Goal: Task Accomplishment & Management: Manage account settings

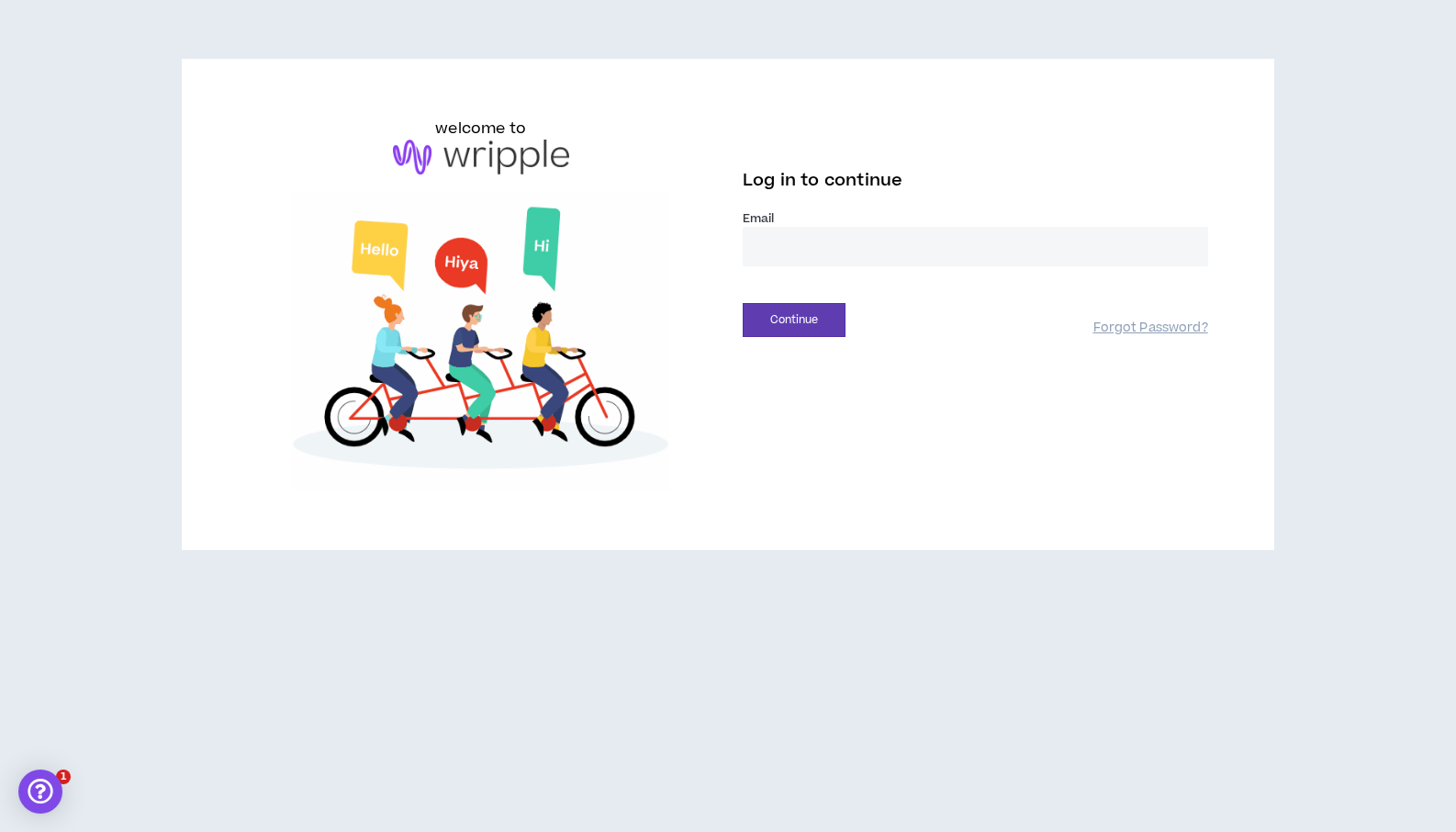
click at [799, 250] on input "email" at bounding box center [976, 247] width 466 height 40
type input "**********"
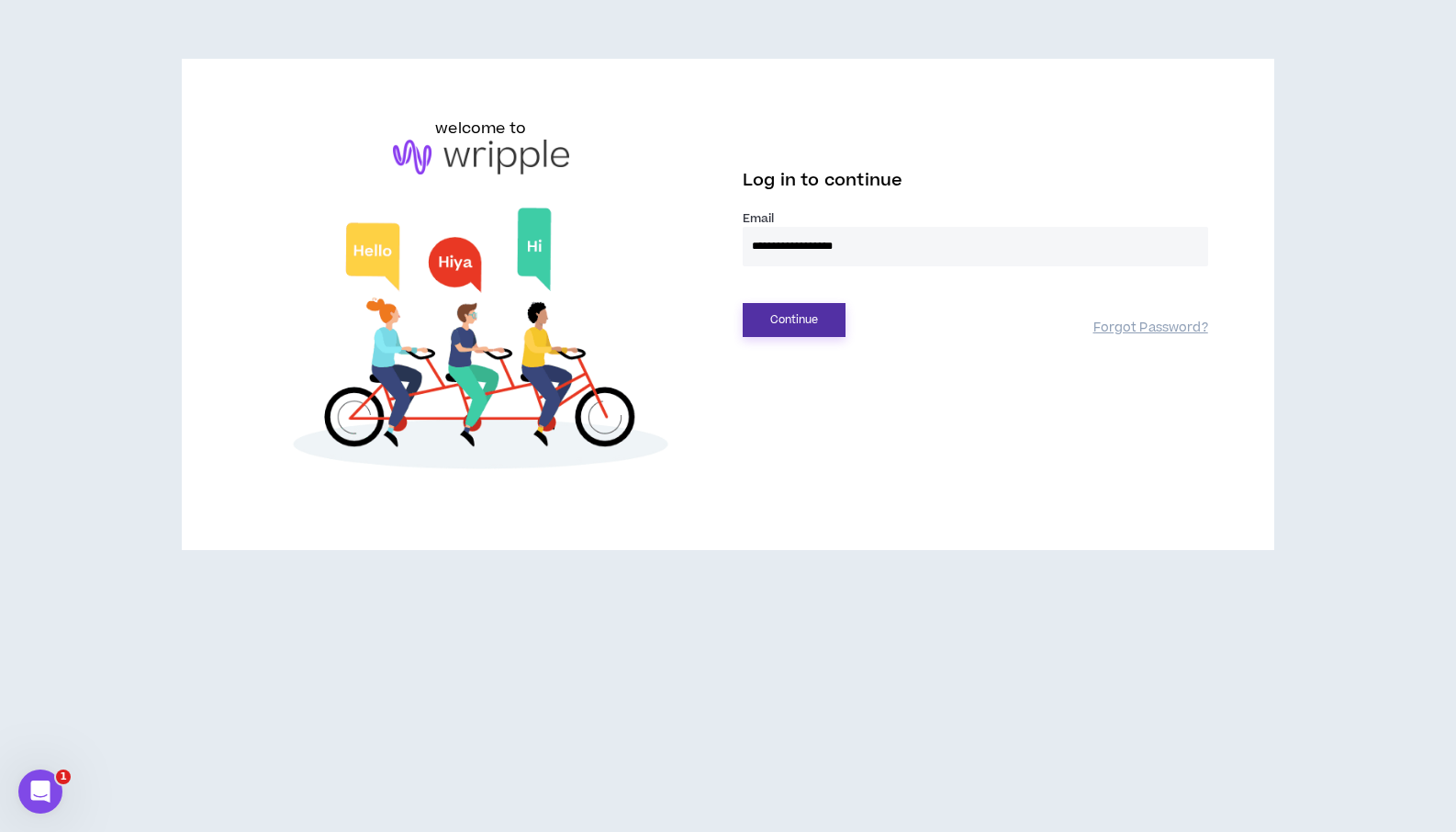
click at [779, 327] on button "Continue" at bounding box center [794, 320] width 103 height 34
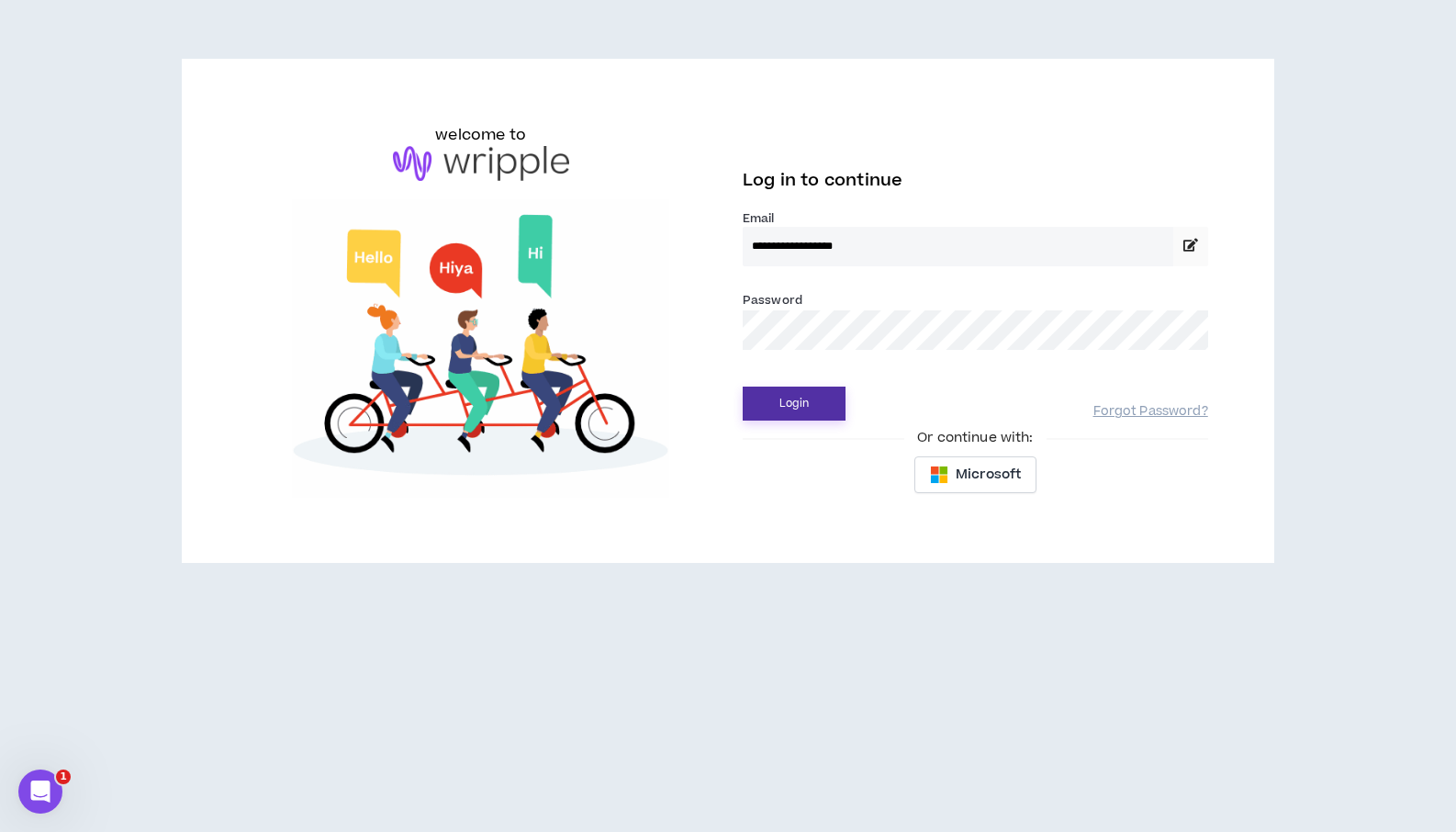
click at [782, 388] on button "Login" at bounding box center [794, 403] width 103 height 34
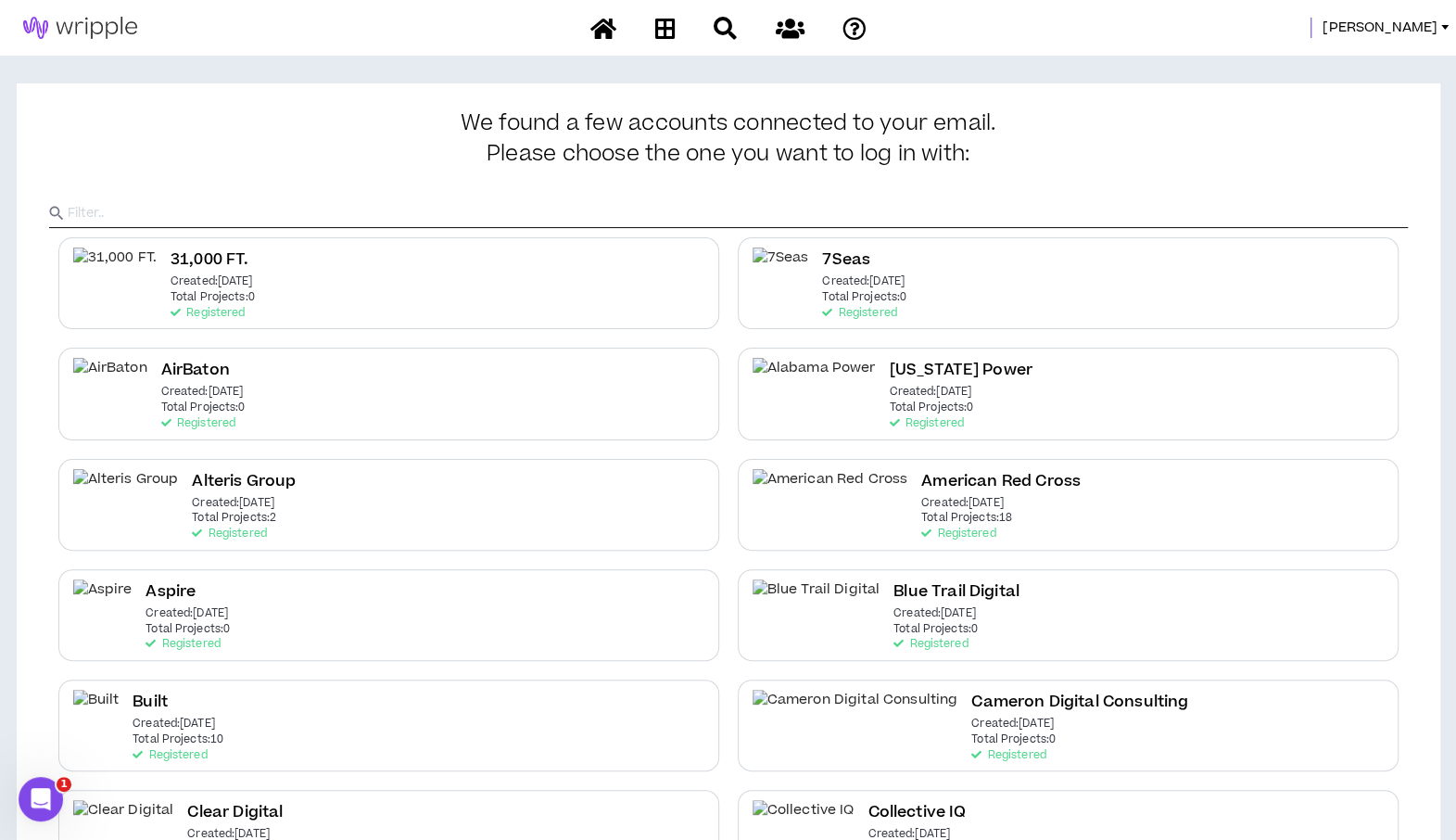
click at [265, 206] on input "text" at bounding box center [738, 213] width 1340 height 28
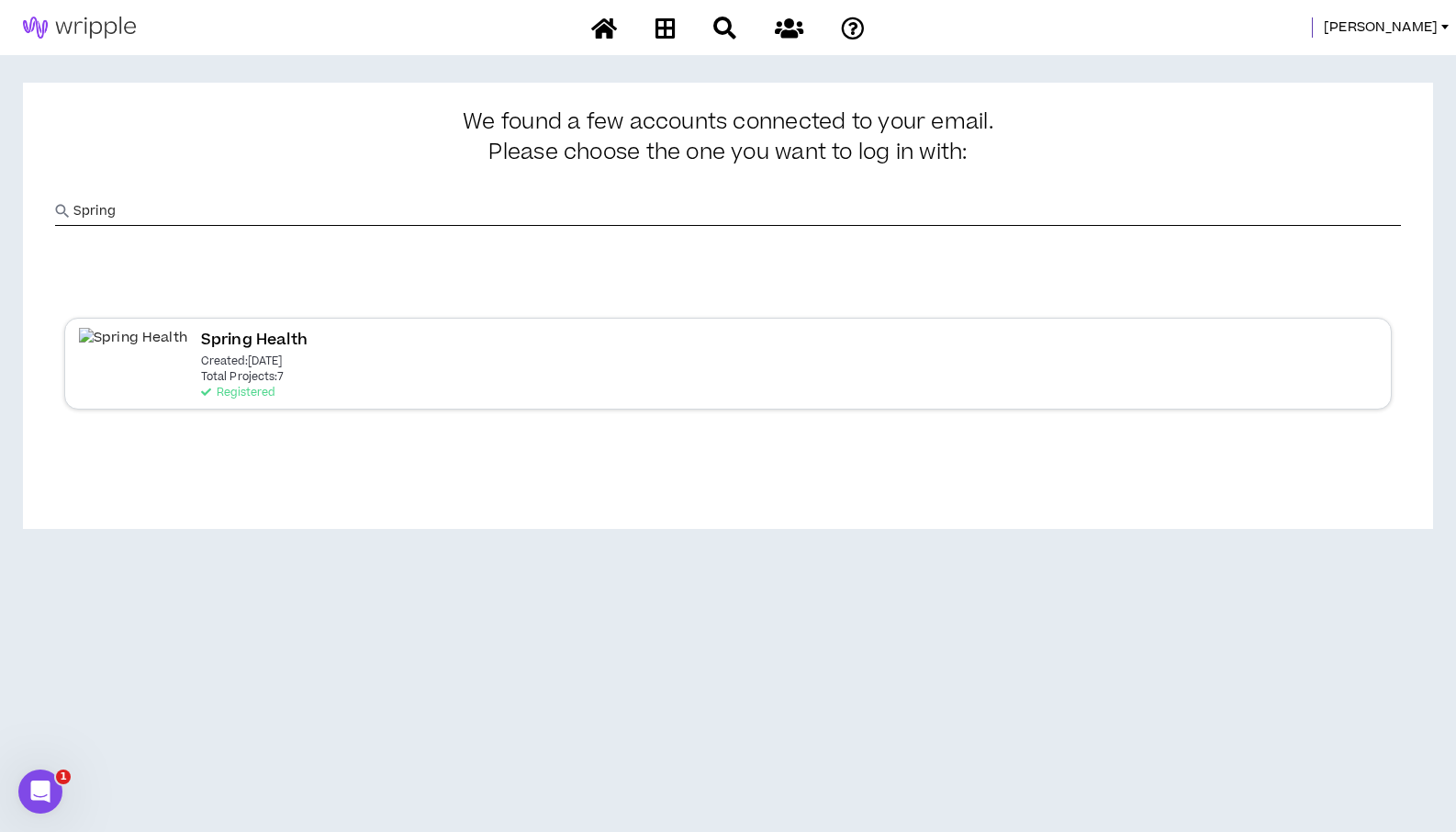
type input "Spring"
click at [424, 361] on div "Spring Health Created: [DATE] Total Projects: 7 Registered" at bounding box center [728, 363] width 1328 height 91
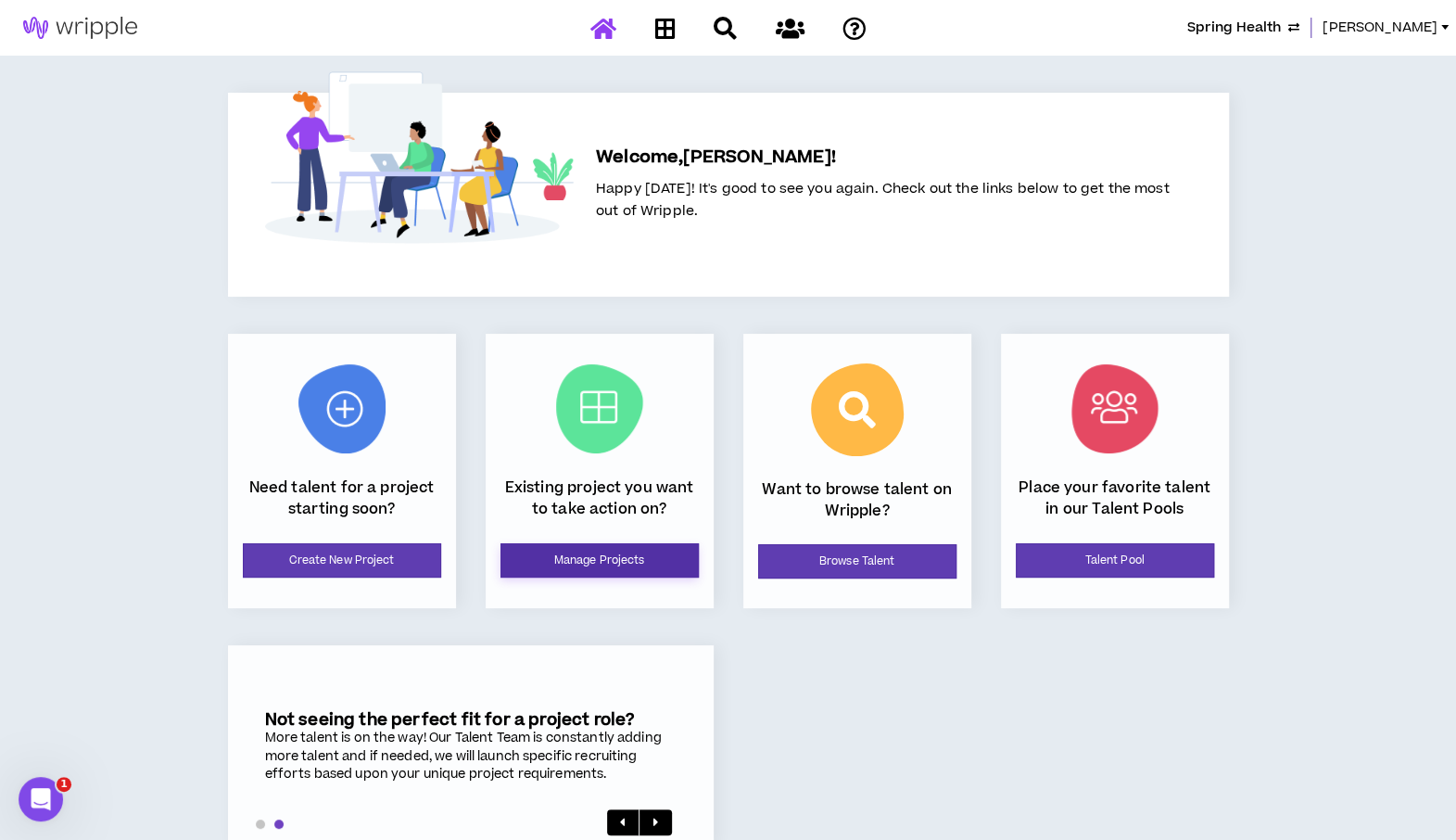
click at [642, 563] on link "Manage Projects" at bounding box center [600, 560] width 199 height 34
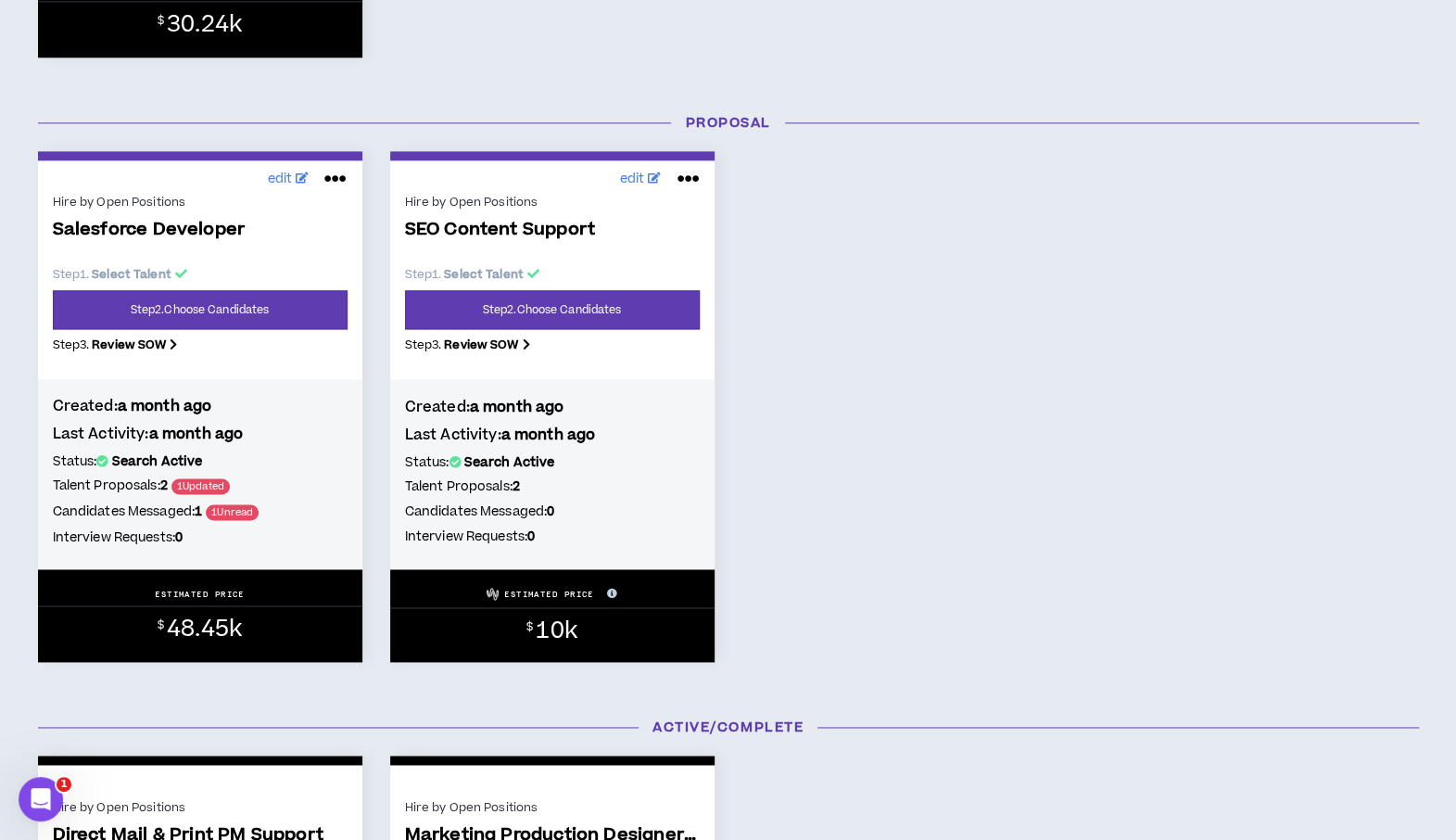
scroll to position [1384, 0]
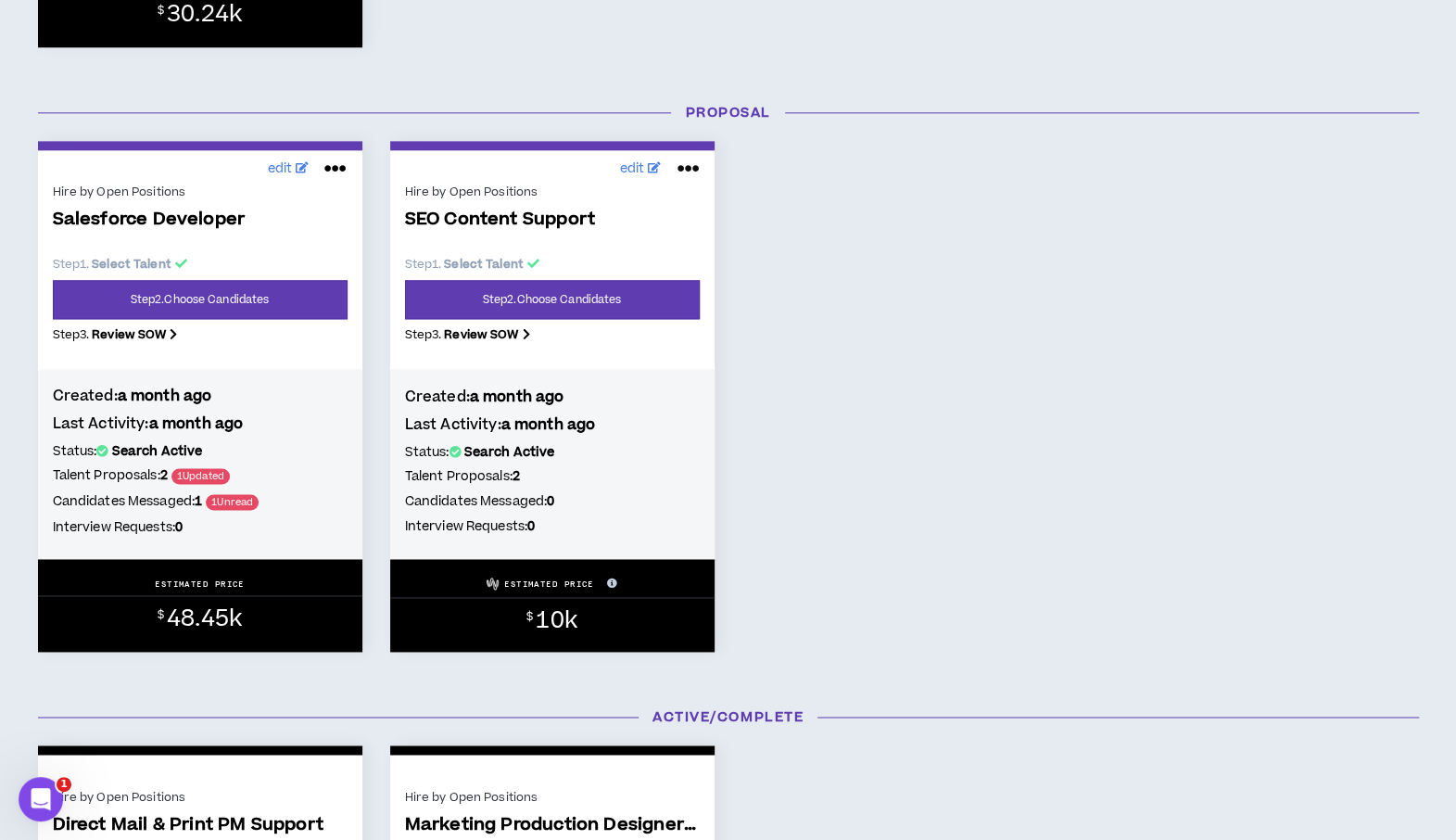
click at [696, 168] on icon at bounding box center [687, 168] width 22 height 30
click at [643, 291] on button "Put on hold" at bounding box center [624, 301] width 161 height 35
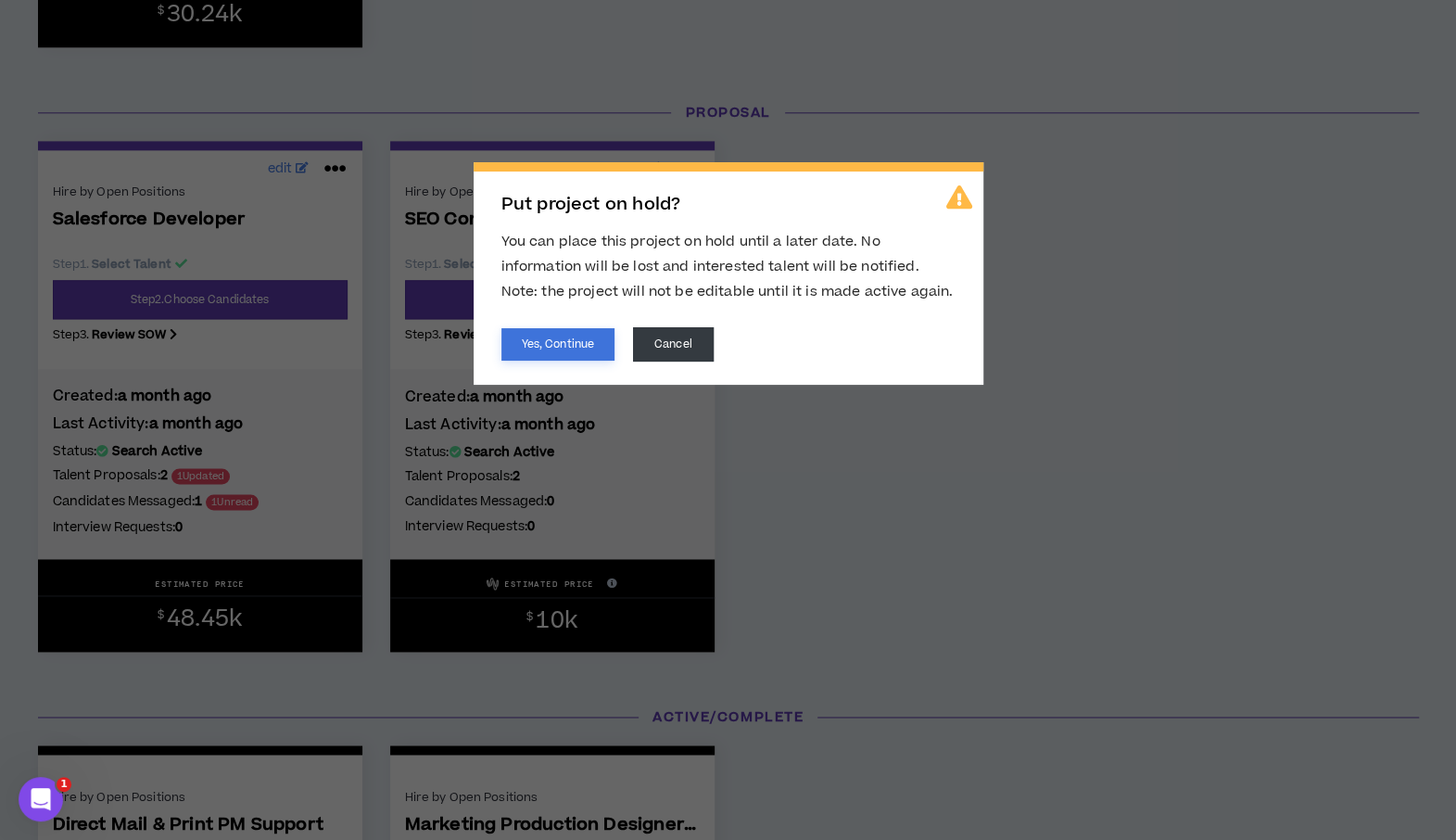
click at [549, 338] on button "Yes, Continue" at bounding box center [558, 344] width 113 height 32
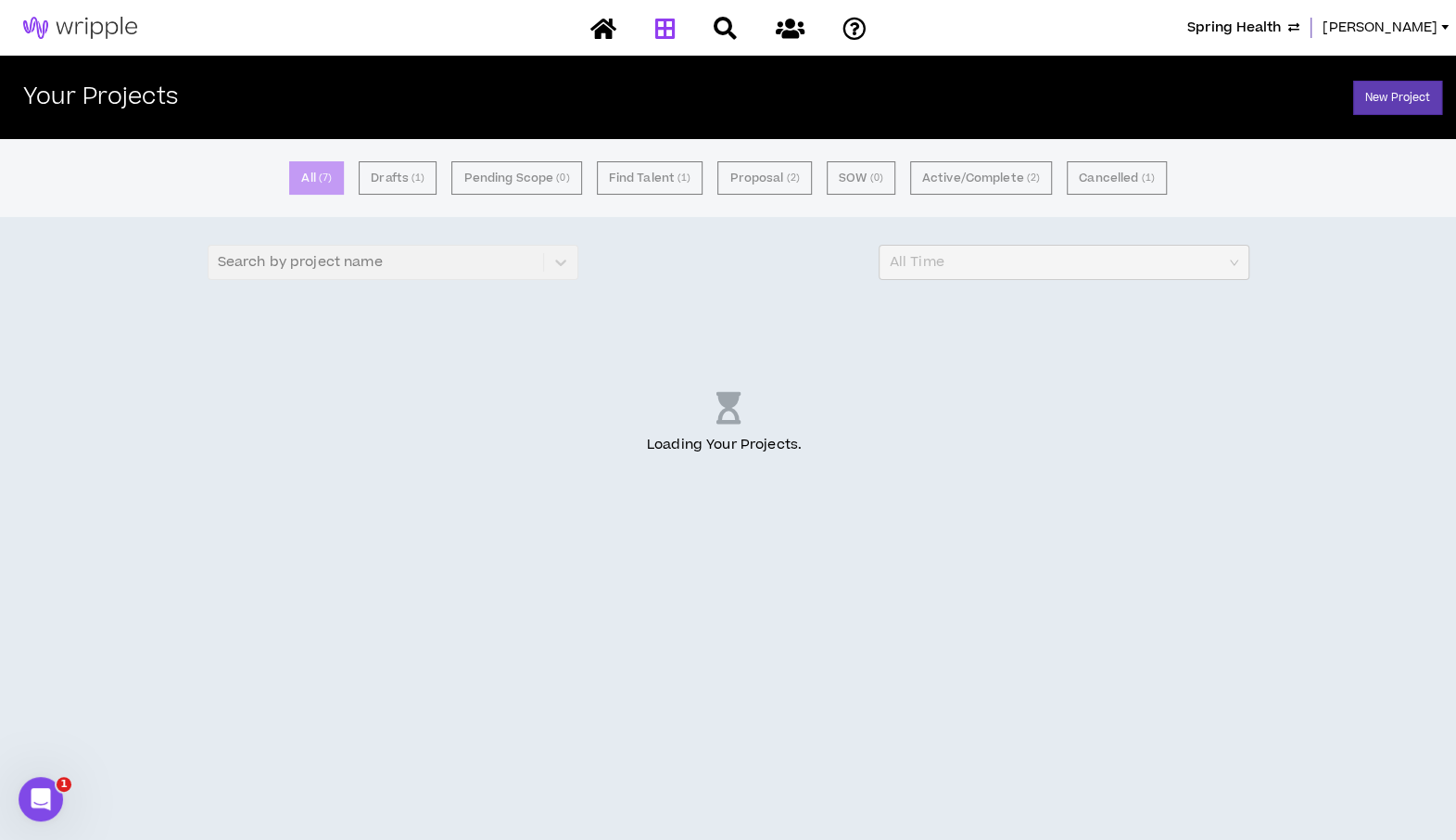
scroll to position [0, 0]
click at [1469, 537] on html "Spring Health [PERSON_NAME] Your Projects New Project All ( 7 ) Drafts ( 1 ) Pe…" at bounding box center [735, 420] width 1469 height 840
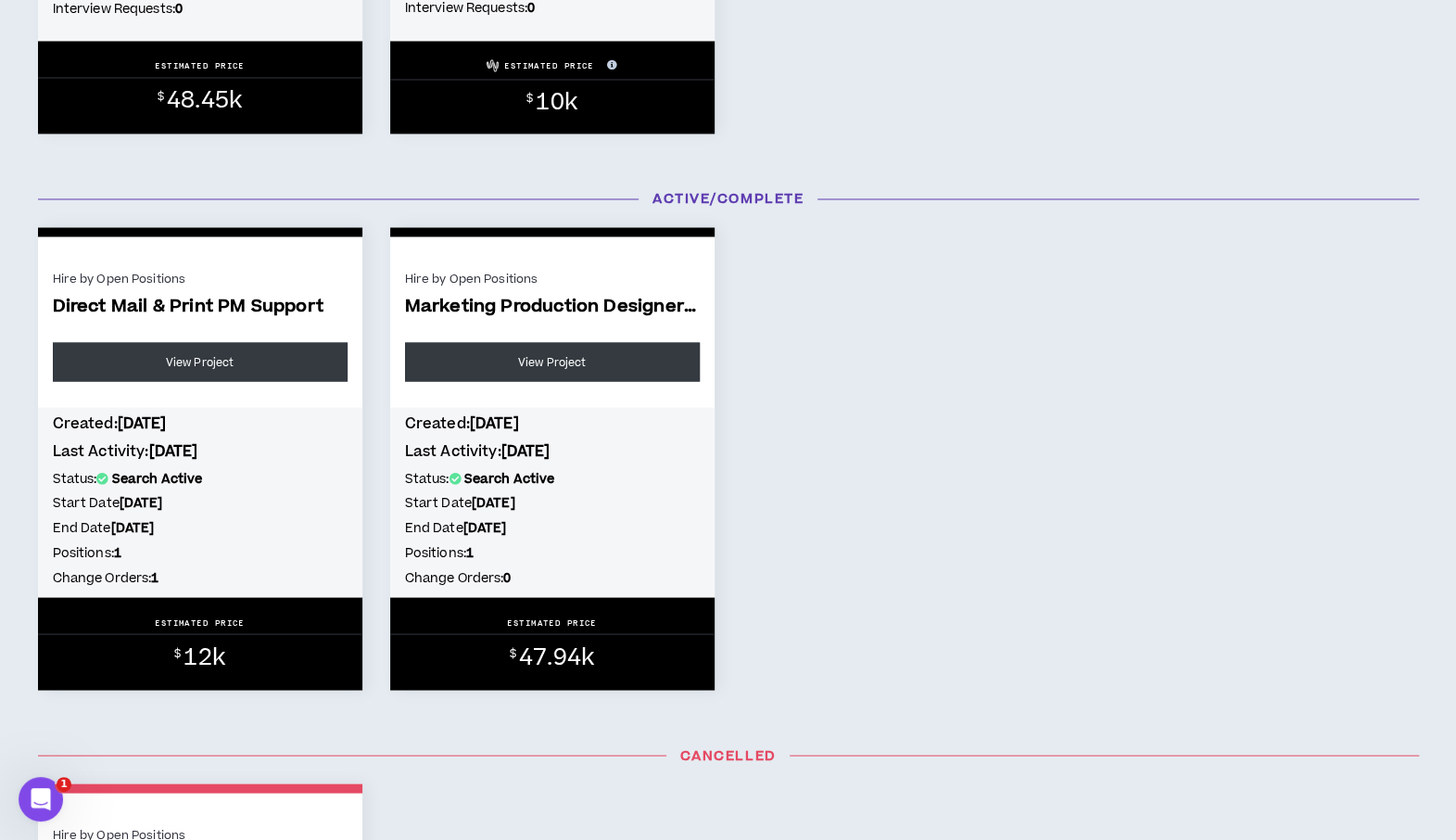
scroll to position [1915, 0]
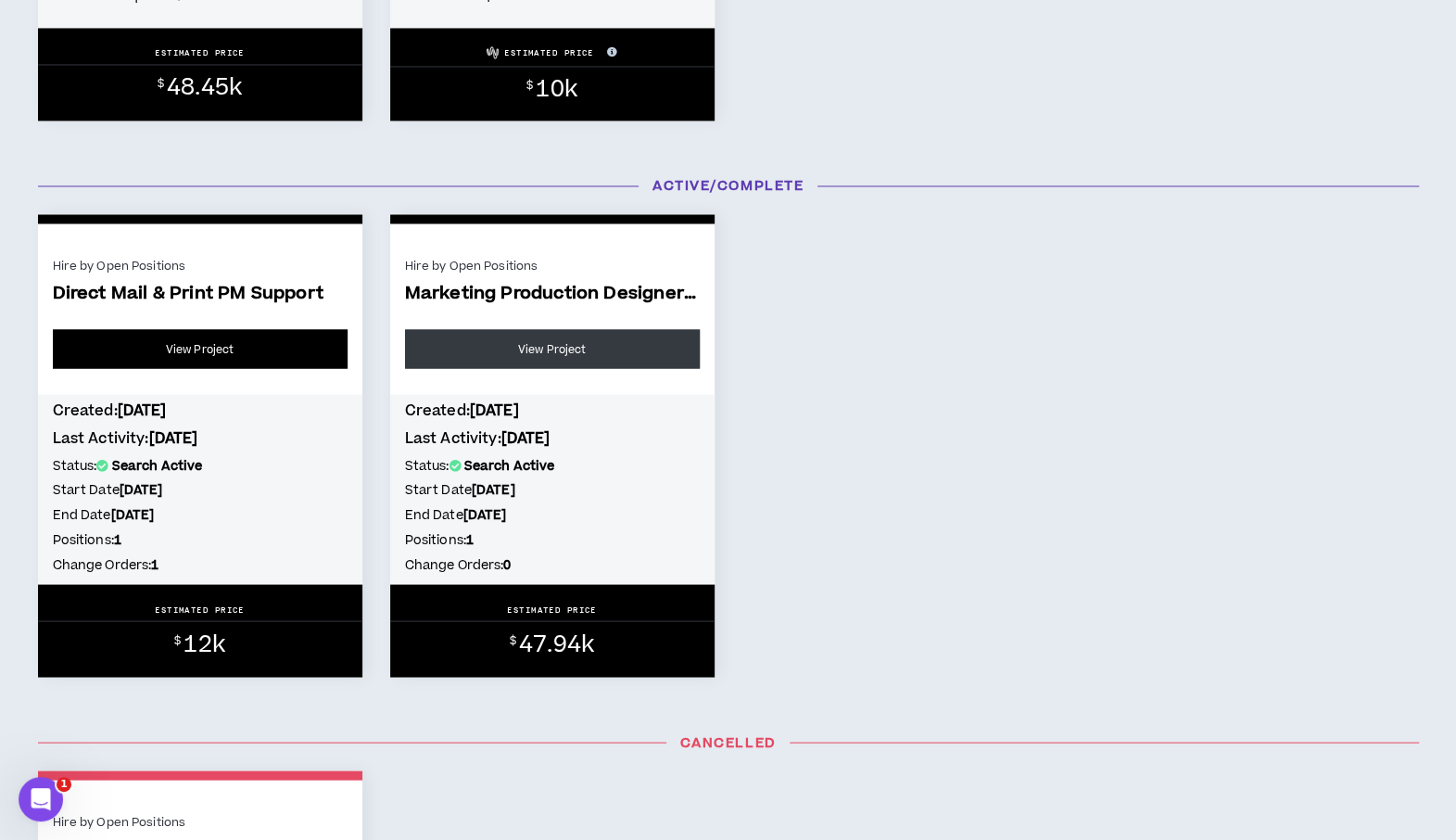
click at [177, 353] on link "View Project" at bounding box center [200, 348] width 294 height 39
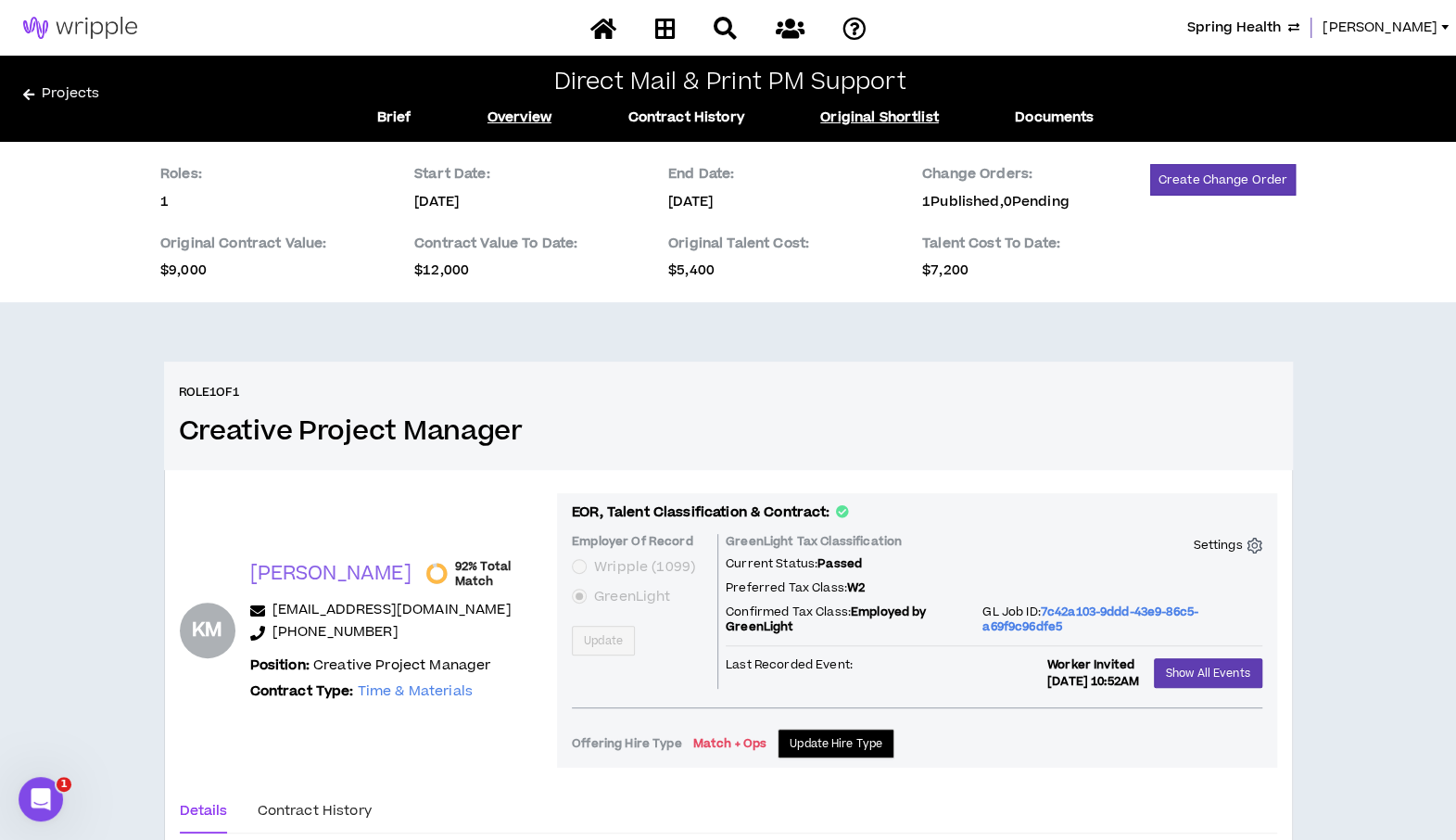
click at [899, 123] on link "Original Shortlist" at bounding box center [879, 118] width 118 height 20
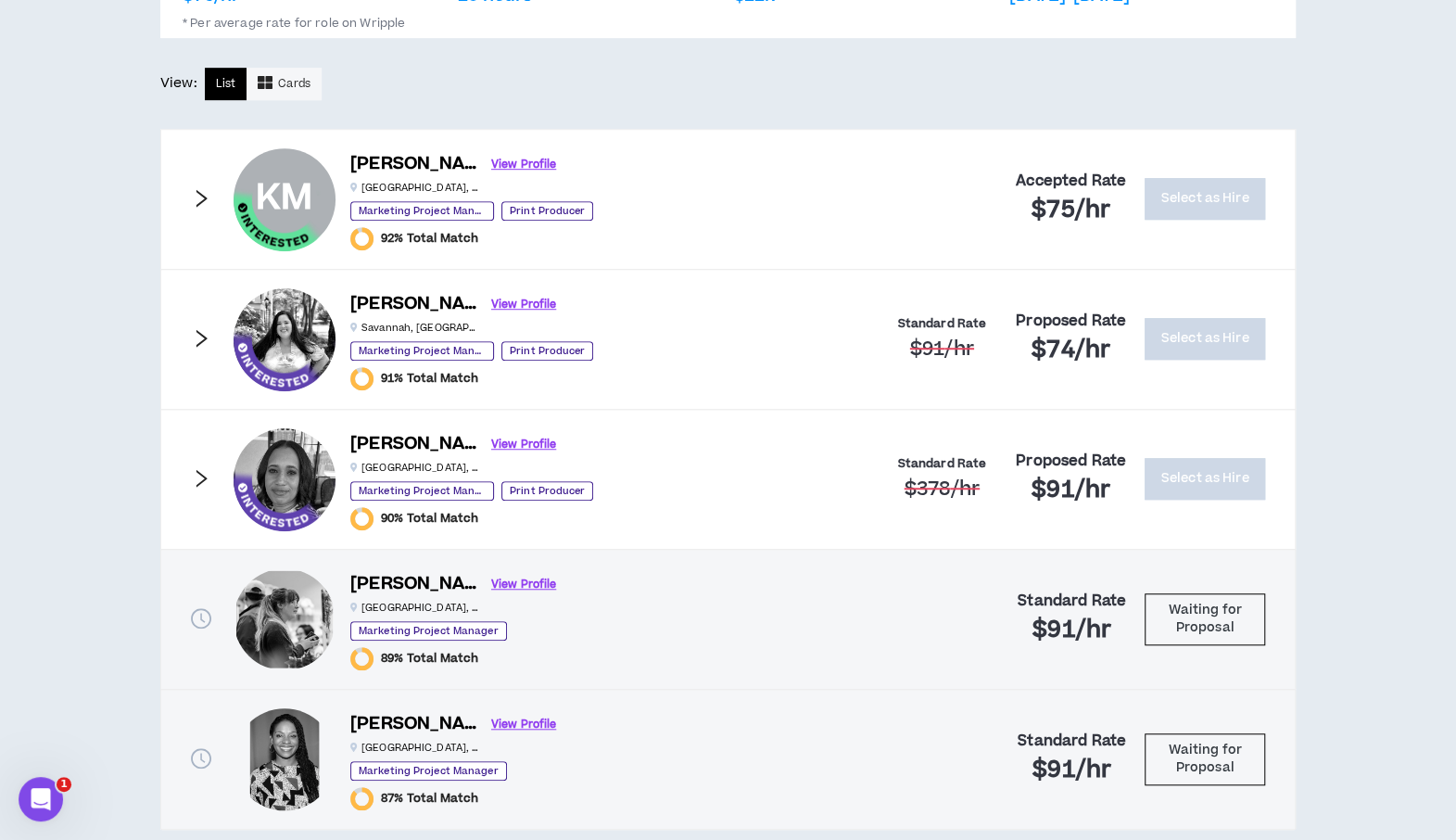
scroll to position [612, 0]
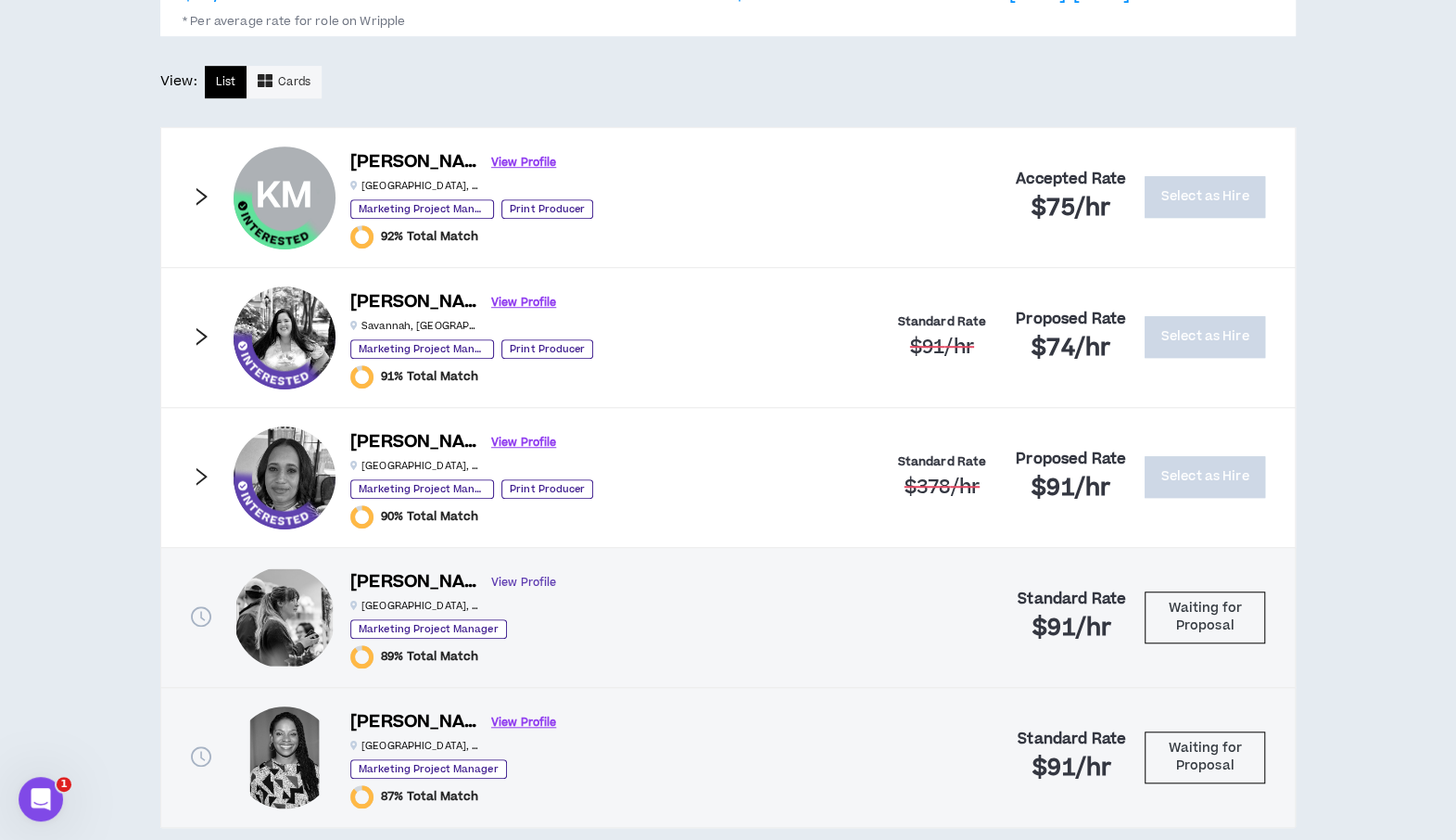
click at [491, 574] on link "View Profile" at bounding box center [524, 583] width 65 height 32
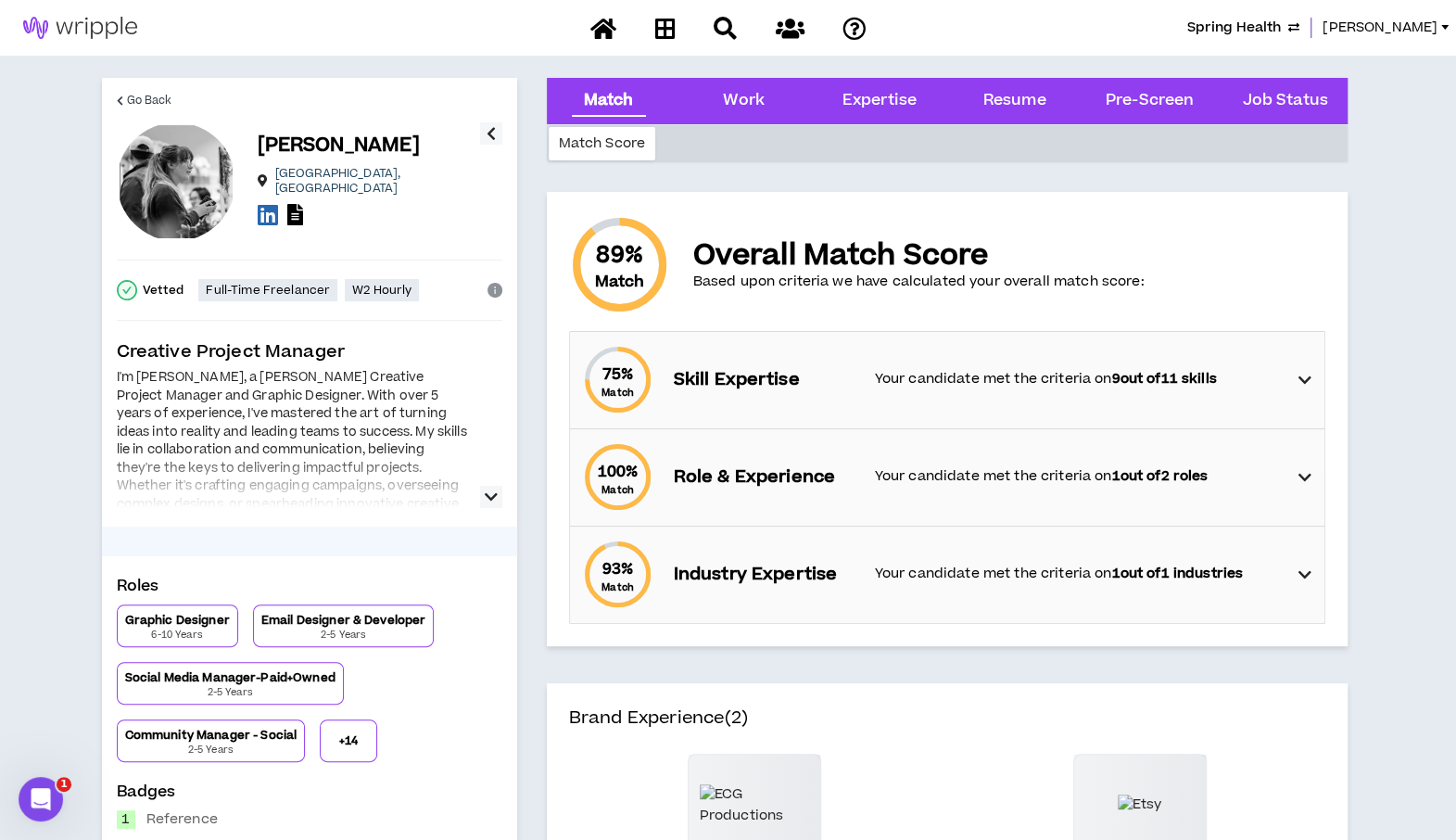
click at [1311, 377] on div "75 % Match Skill Expertise Your candidate met the criteria on 9 out of 11 skills" at bounding box center [953, 379] width 743 height 97
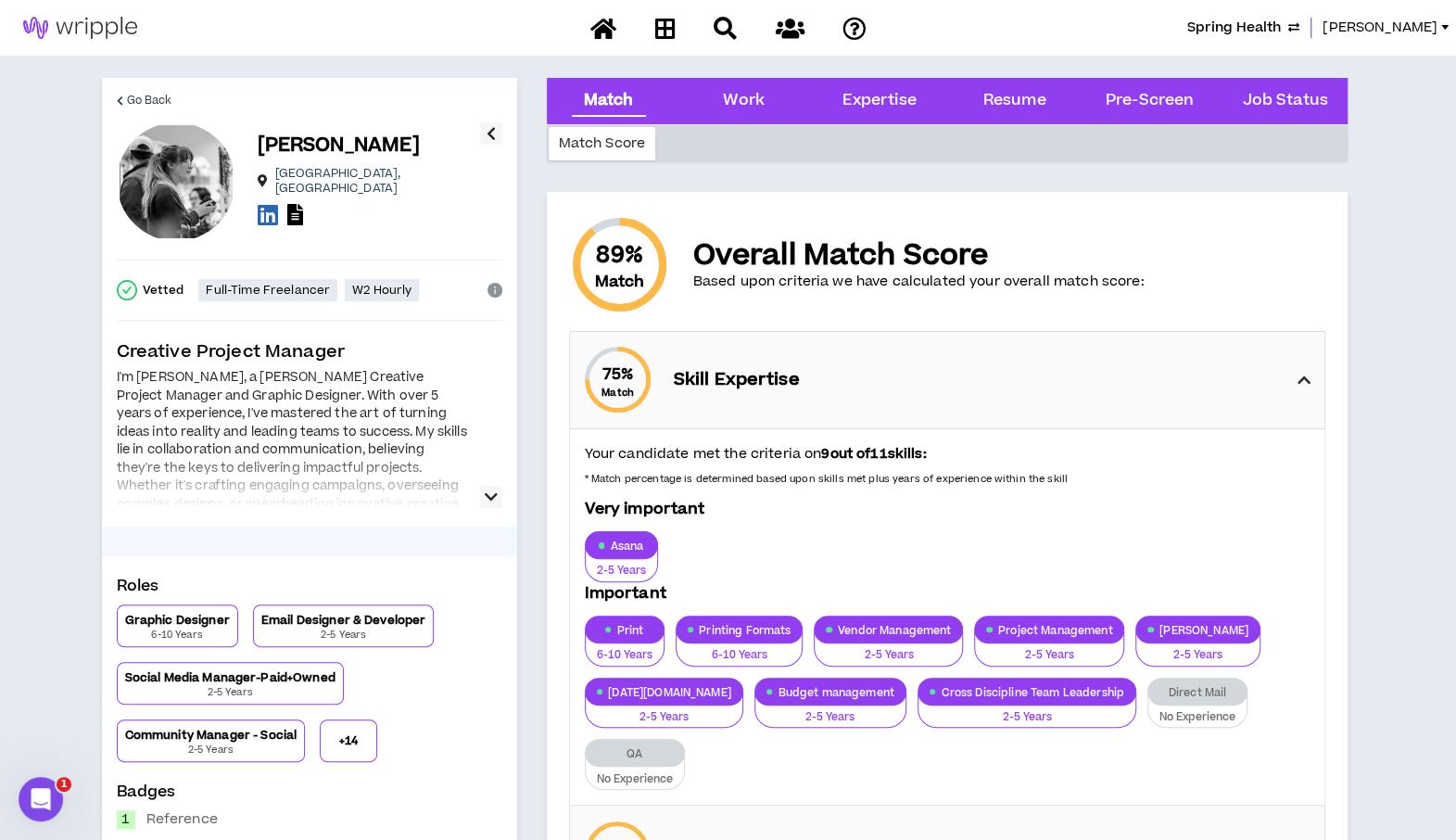
click at [1311, 374] on icon at bounding box center [1304, 379] width 13 height 22
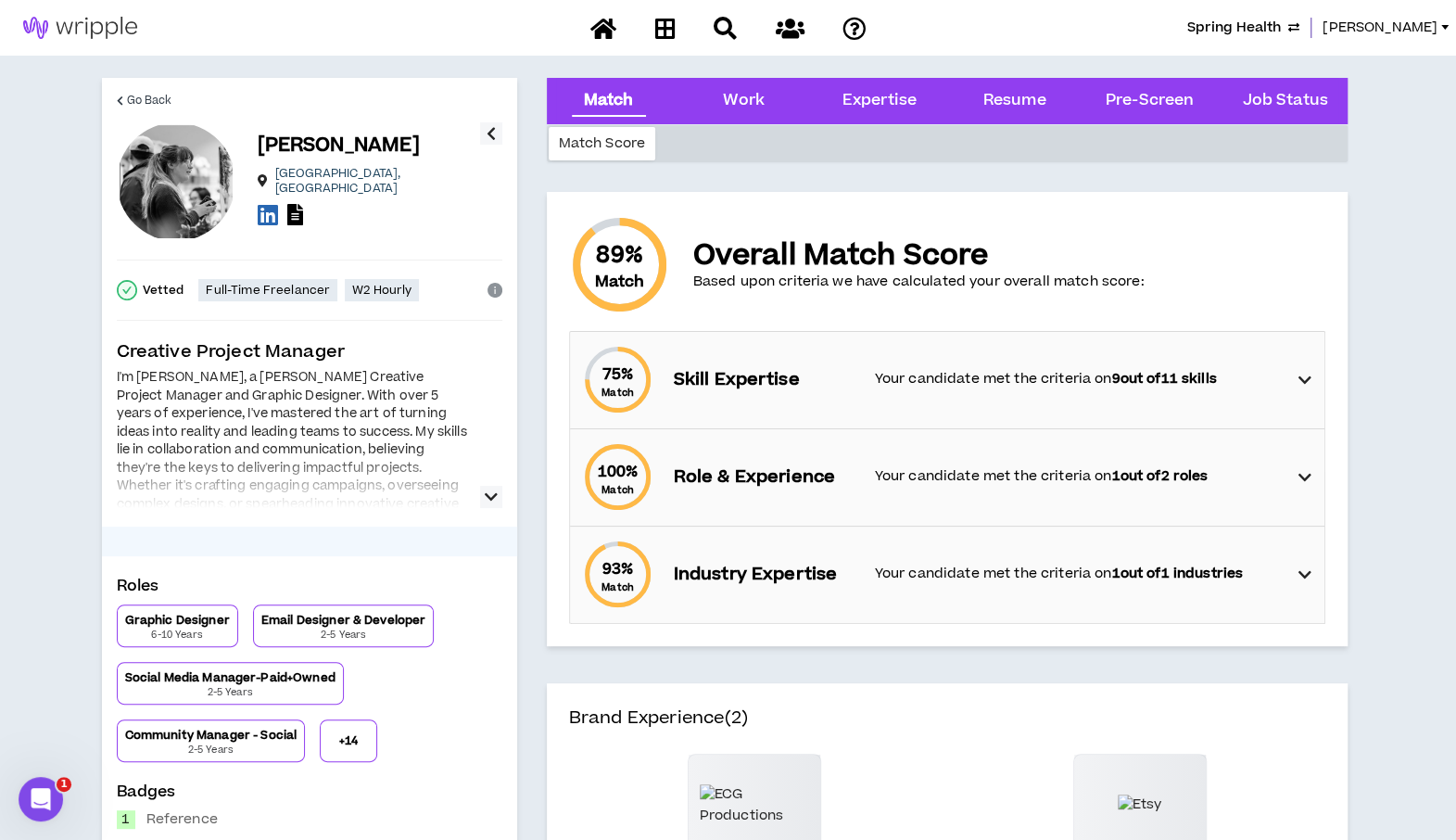
click at [339, 741] on p "+ 14" at bounding box center [348, 741] width 18 height 15
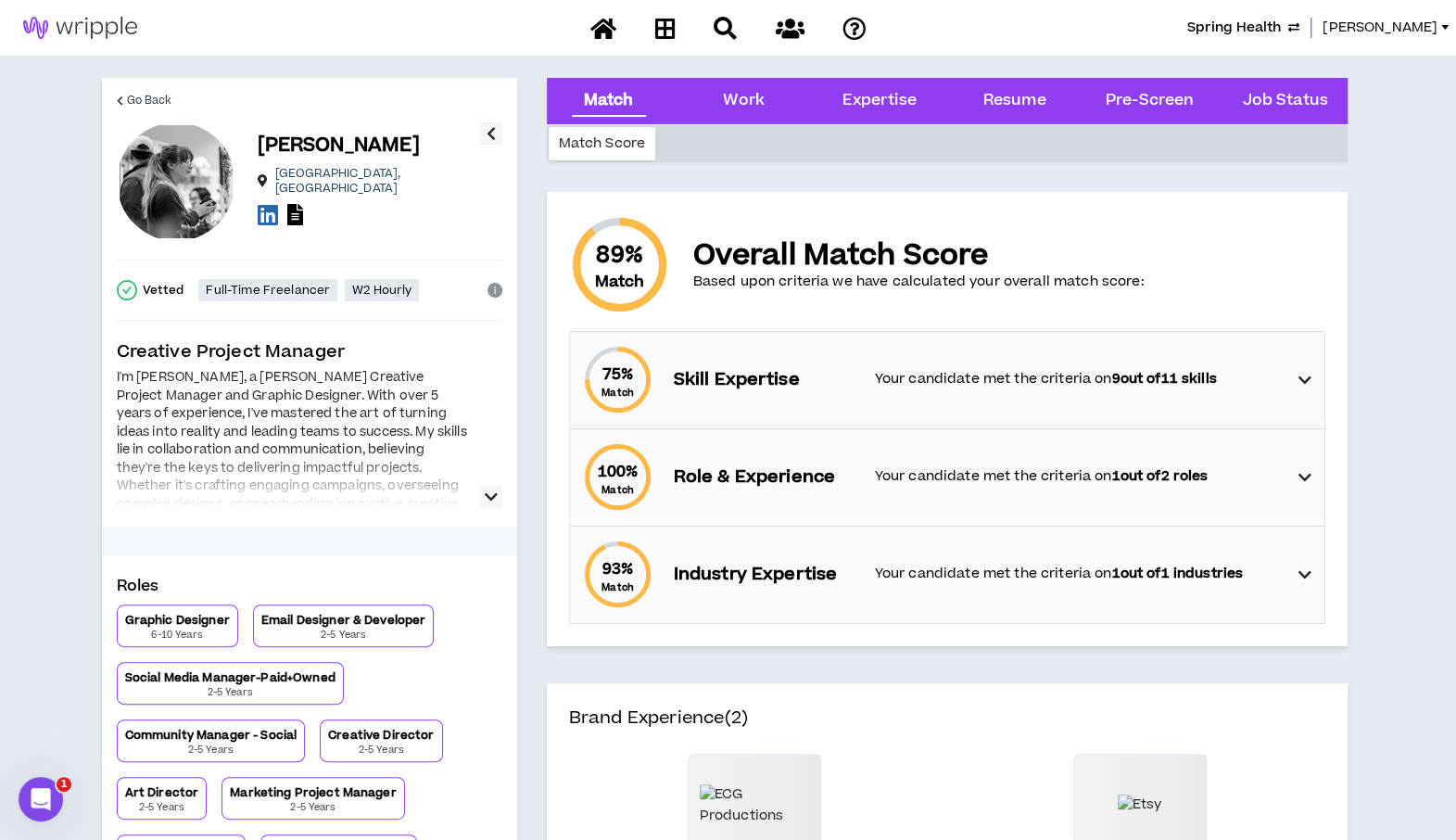
click at [497, 504] on icon "button" at bounding box center [491, 496] width 13 height 22
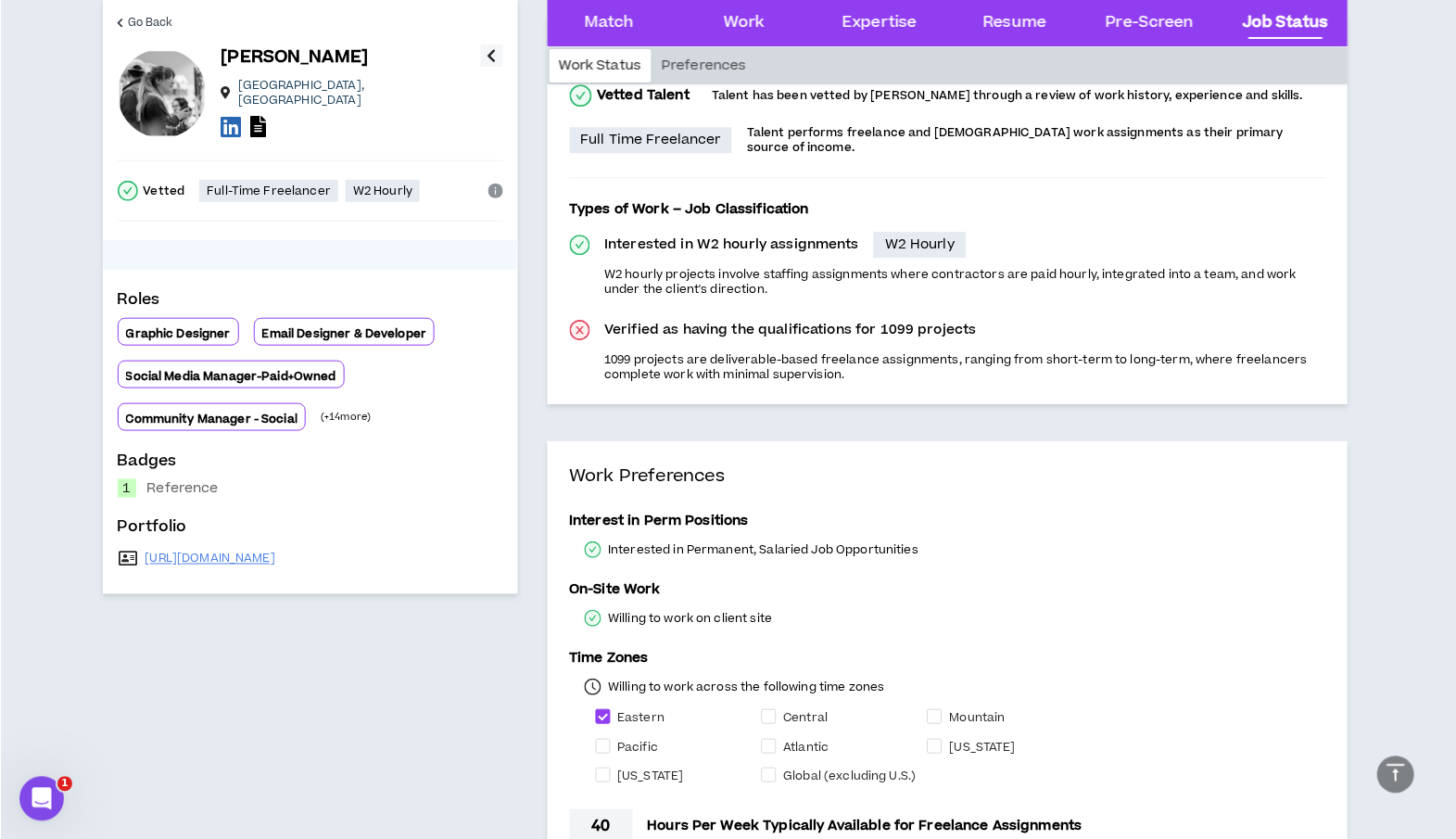
scroll to position [3887, 0]
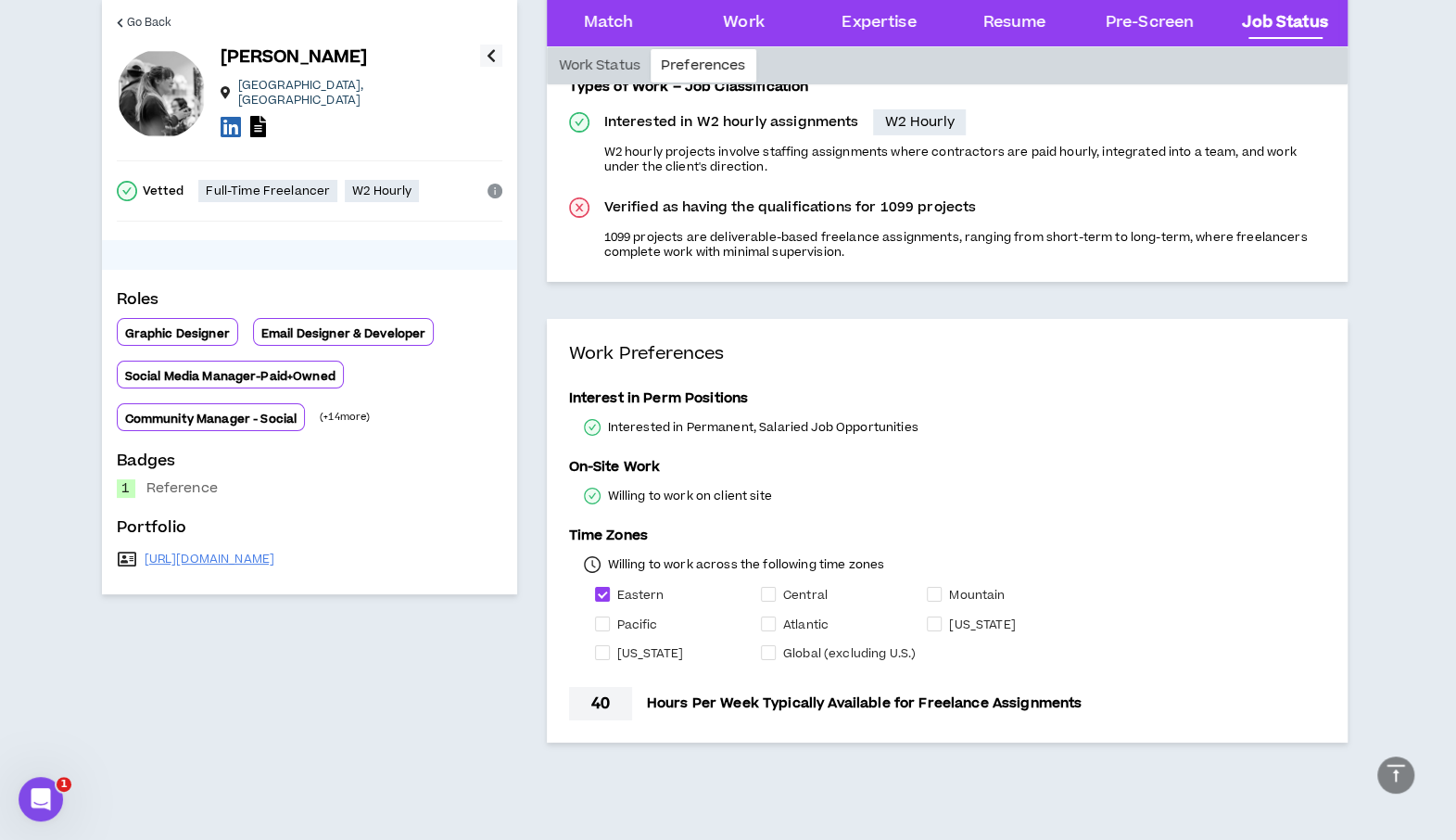
click at [256, 118] on icon at bounding box center [258, 126] width 15 height 21
